Goal: Transaction & Acquisition: Subscribe to service/newsletter

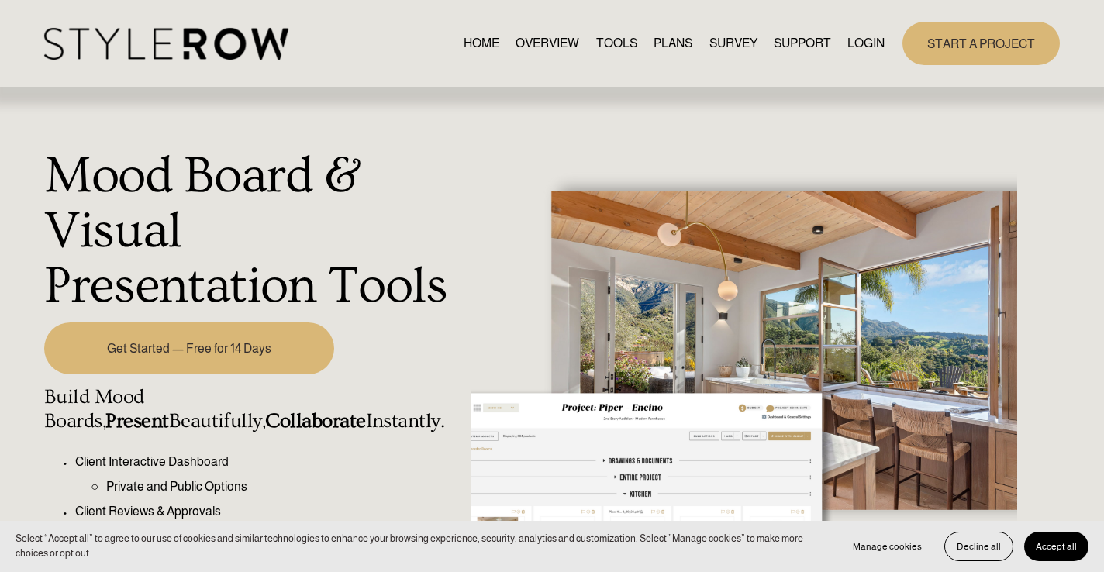
click at [931, 36] on link "START A PROJECT" at bounding box center [980, 43] width 157 height 43
